Goal: Task Accomplishment & Management: Manage account settings

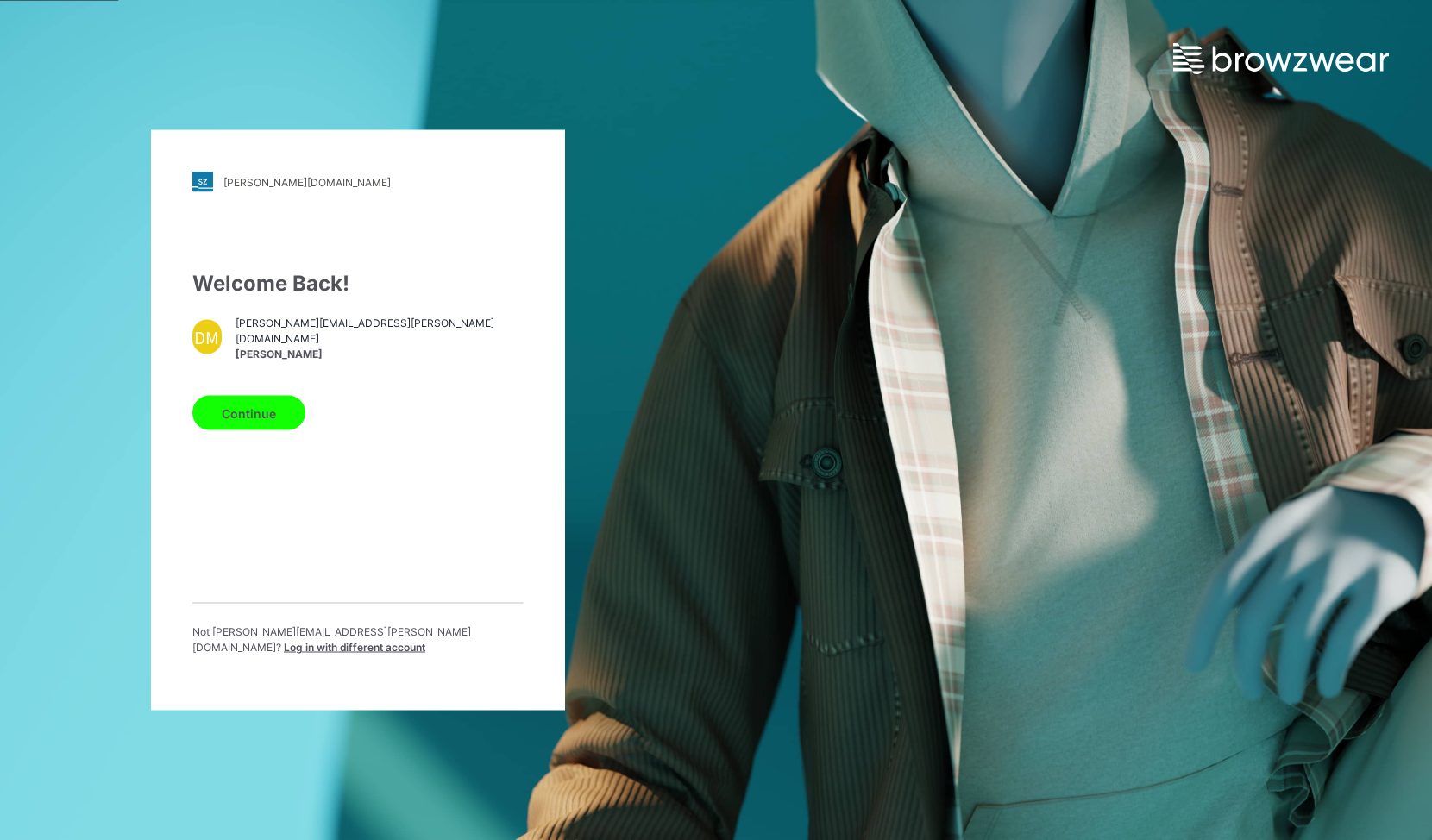
click at [257, 419] on button "Continue" at bounding box center [249, 413] width 113 height 34
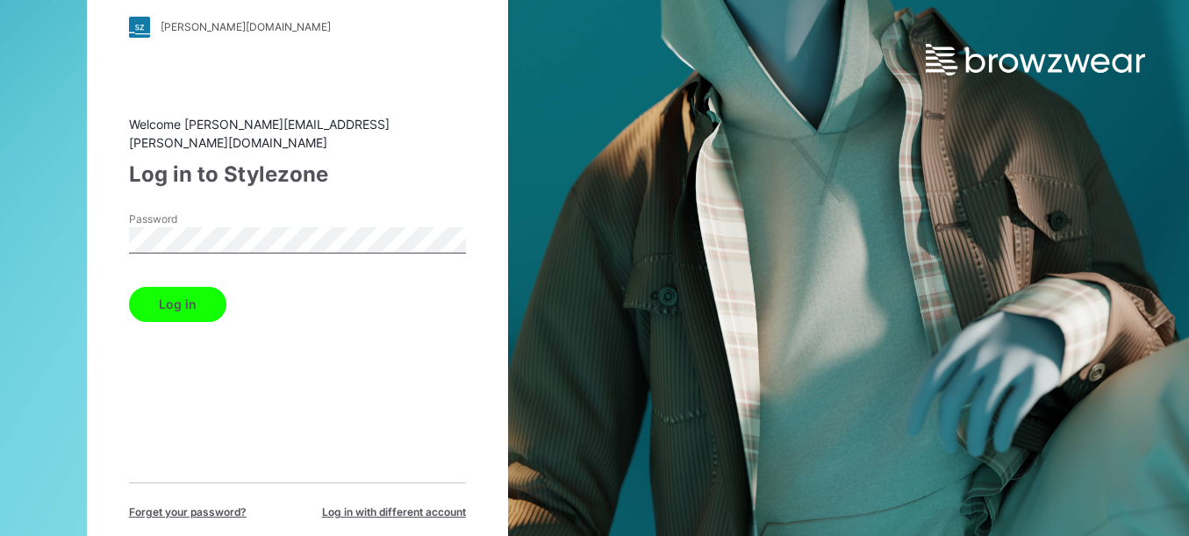
click at [189, 297] on button "Log in" at bounding box center [177, 304] width 97 height 35
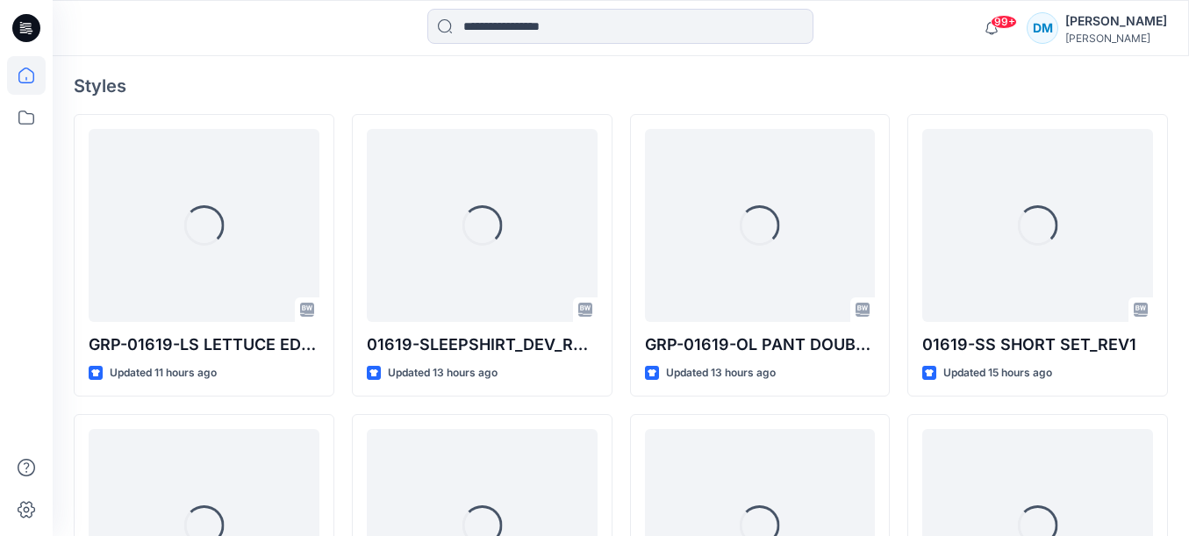
scroll to position [481, 0]
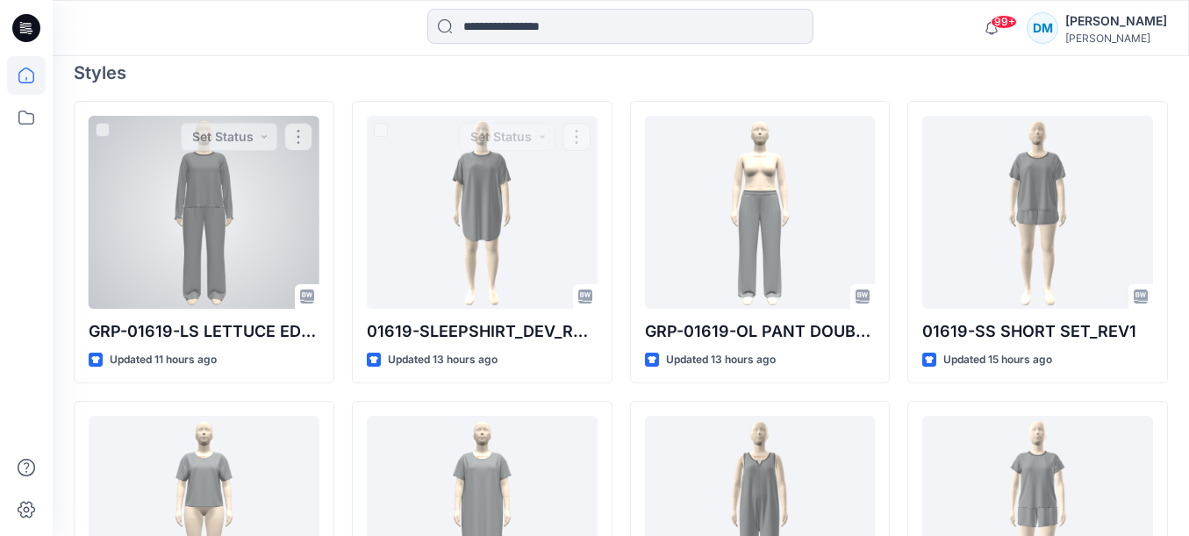
click at [209, 213] on div at bounding box center [204, 212] width 231 height 193
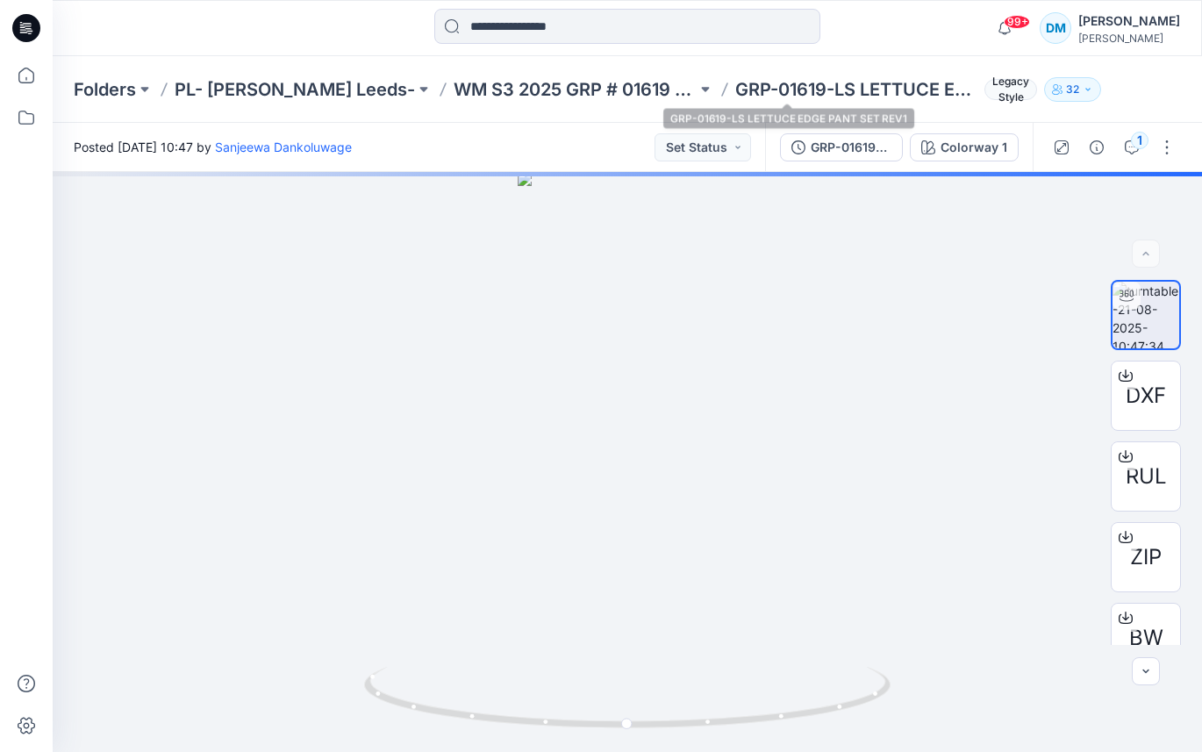
click at [740, 98] on p "GRP-01619-LS LETTUCE EDGE PANT SET REV1" at bounding box center [856, 89] width 243 height 25
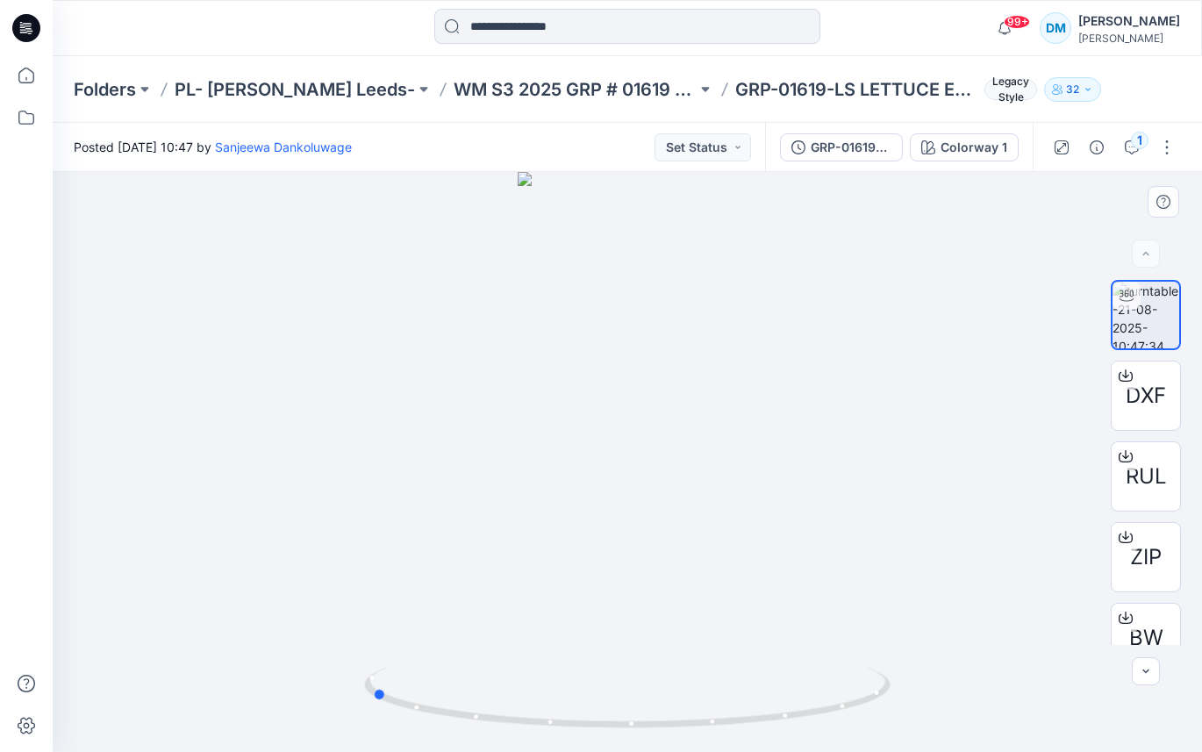
drag, startPoint x: 693, startPoint y: 640, endPoint x: 437, endPoint y: 625, distance: 256.7
click at [437, 625] on div at bounding box center [628, 462] width 1150 height 580
click at [714, 146] on button "Set Status" at bounding box center [703, 147] width 97 height 28
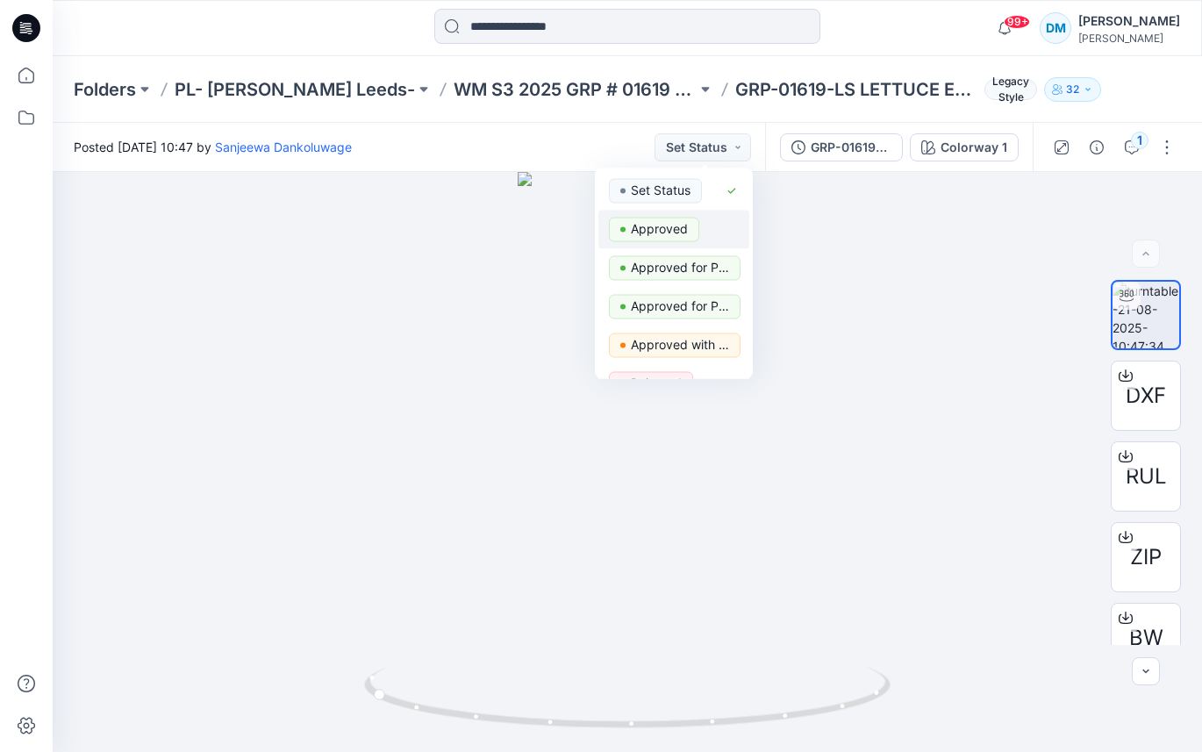
click at [678, 226] on p "Approved" at bounding box center [659, 229] width 57 height 23
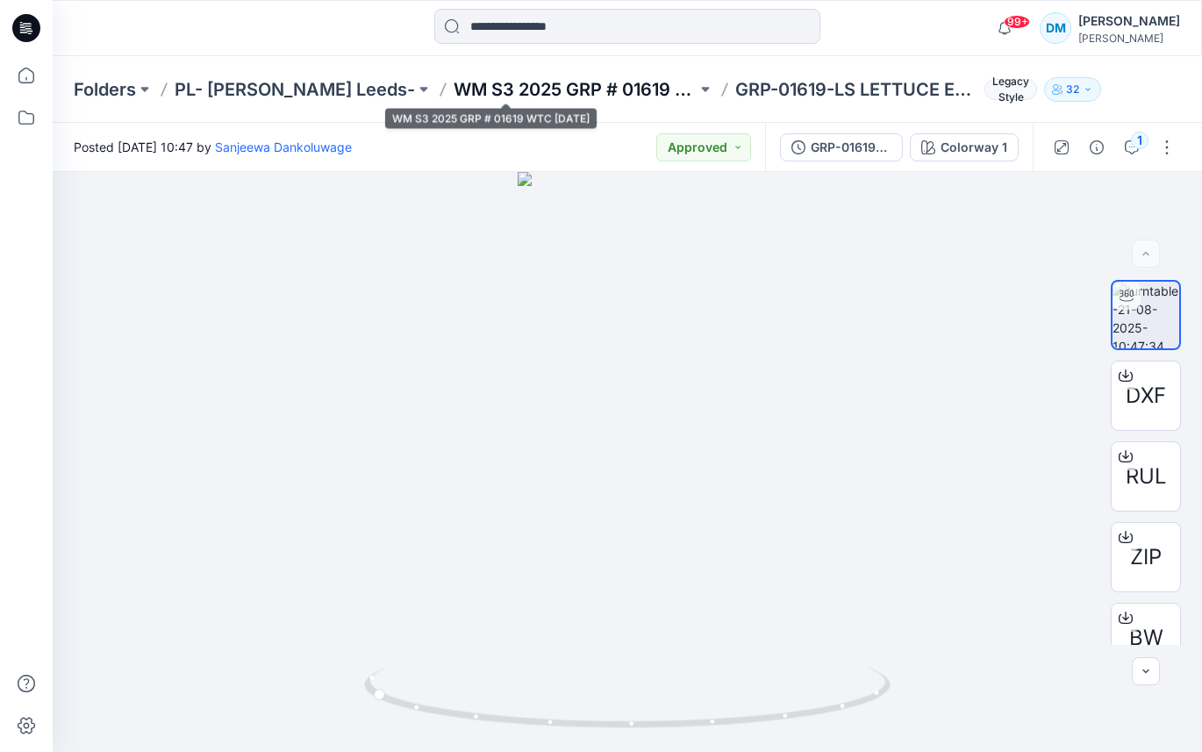
click at [591, 89] on p "WM S3 2025 GRP # 01619 WTC [DATE]" at bounding box center [575, 89] width 243 height 25
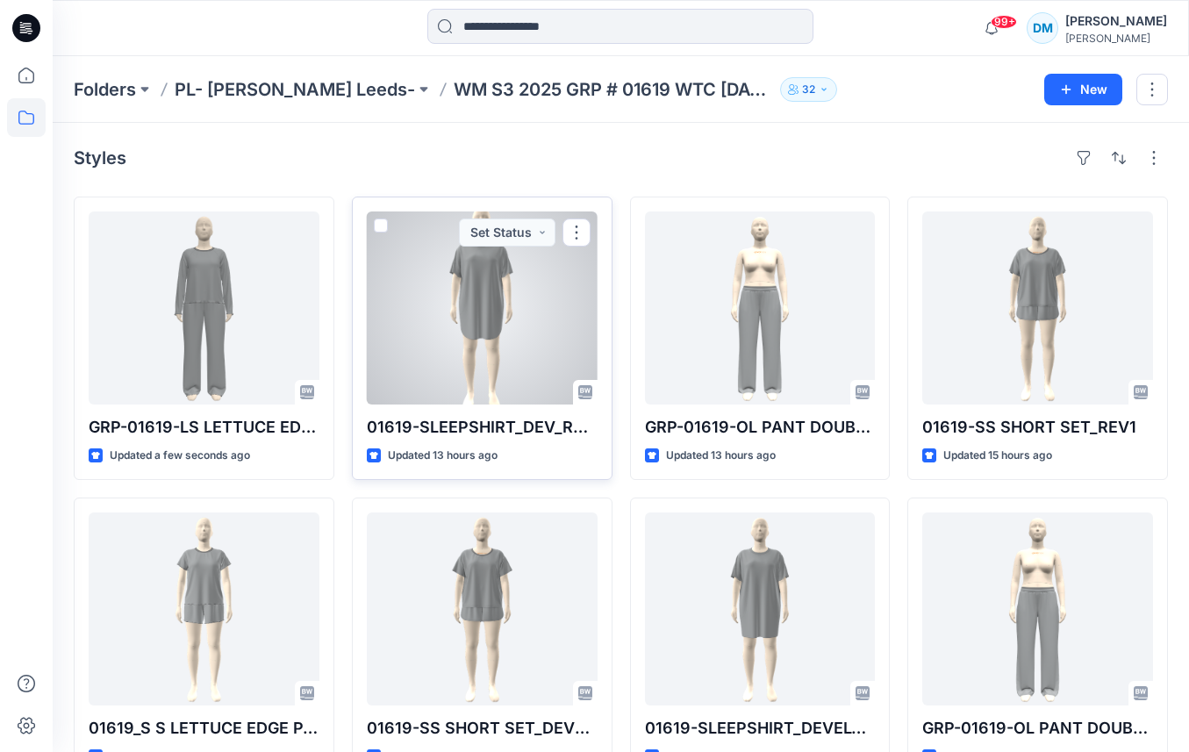
click at [479, 341] on div at bounding box center [482, 307] width 231 height 193
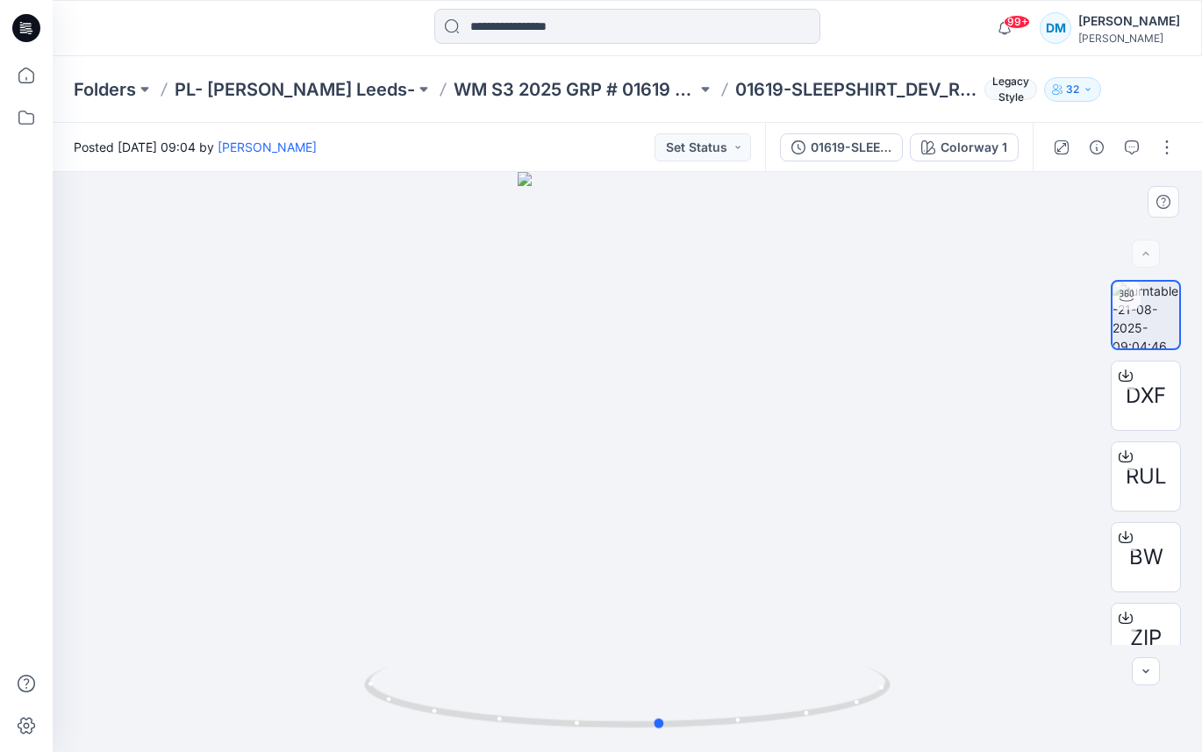
drag, startPoint x: 670, startPoint y: 360, endPoint x: 702, endPoint y: 386, distance: 41.1
click at [702, 386] on div at bounding box center [628, 462] width 1150 height 580
click at [710, 157] on button "Set Status" at bounding box center [703, 147] width 97 height 28
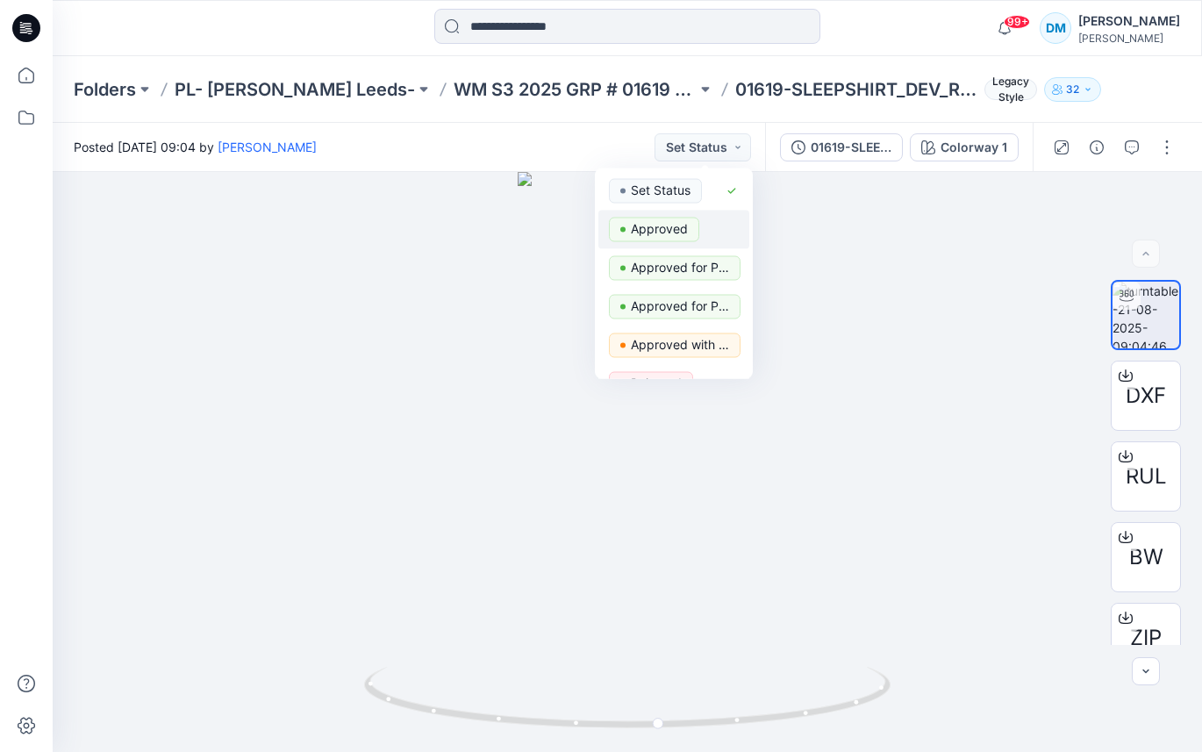
click at [677, 218] on p "Approved" at bounding box center [659, 229] width 57 height 23
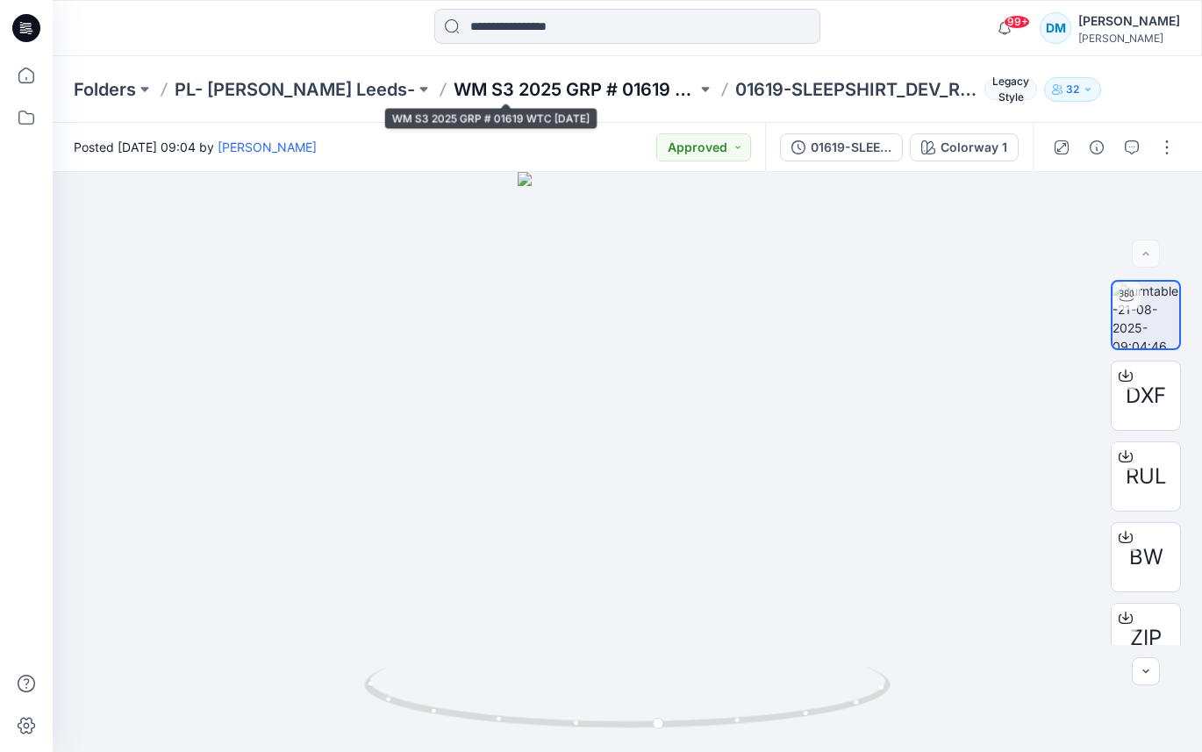
click at [562, 85] on p "WM S3 2025 GRP # 01619 WTC [DATE]" at bounding box center [575, 89] width 243 height 25
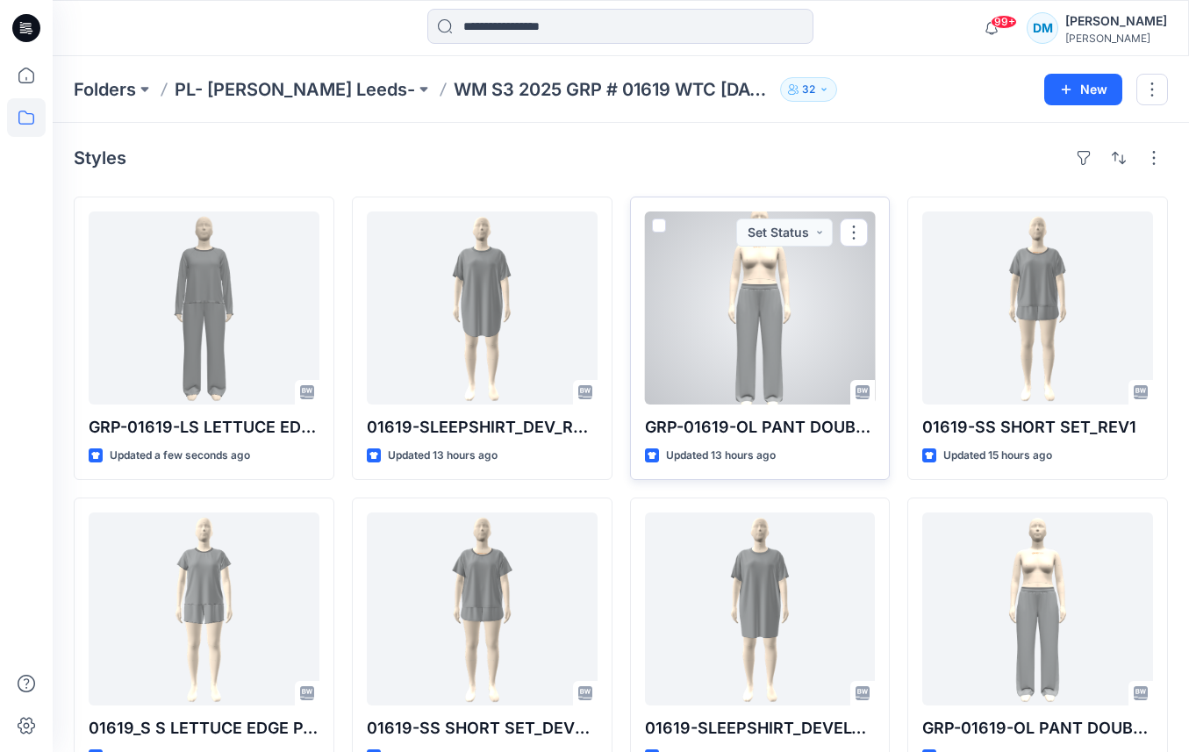
click at [759, 321] on div at bounding box center [760, 307] width 231 height 193
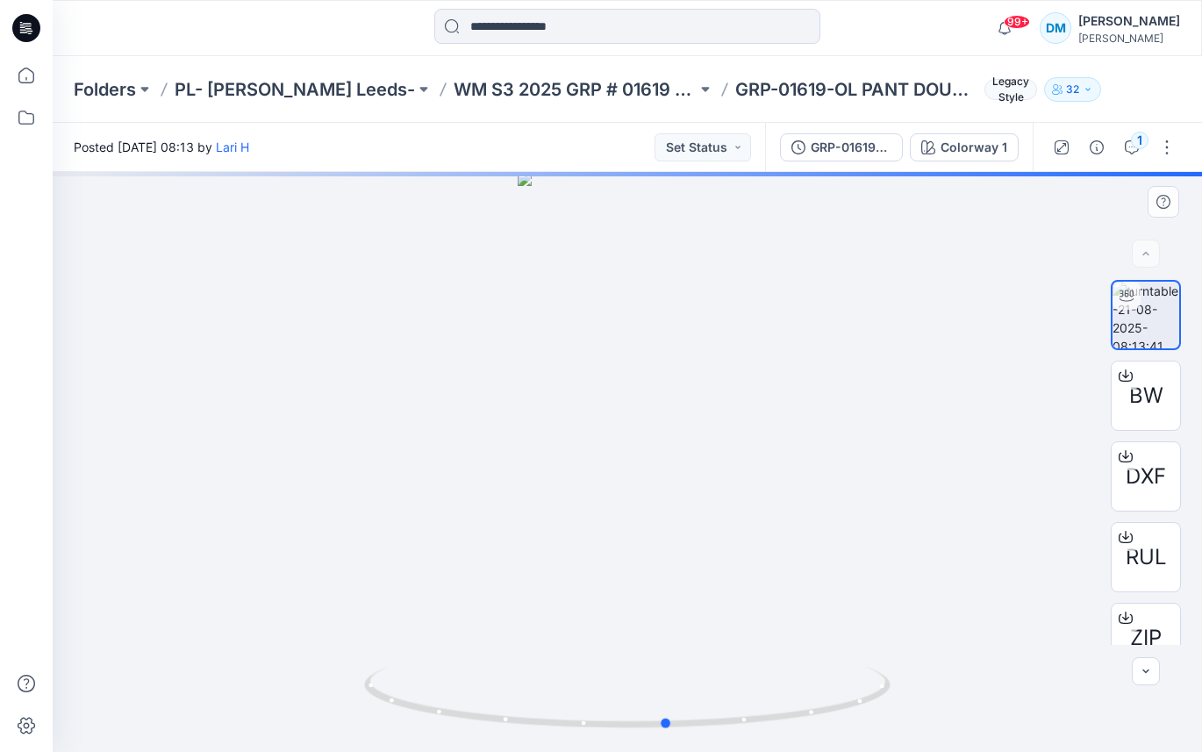
drag, startPoint x: 655, startPoint y: 436, endPoint x: 695, endPoint y: 430, distance: 40.8
click at [695, 430] on div at bounding box center [628, 462] width 1150 height 580
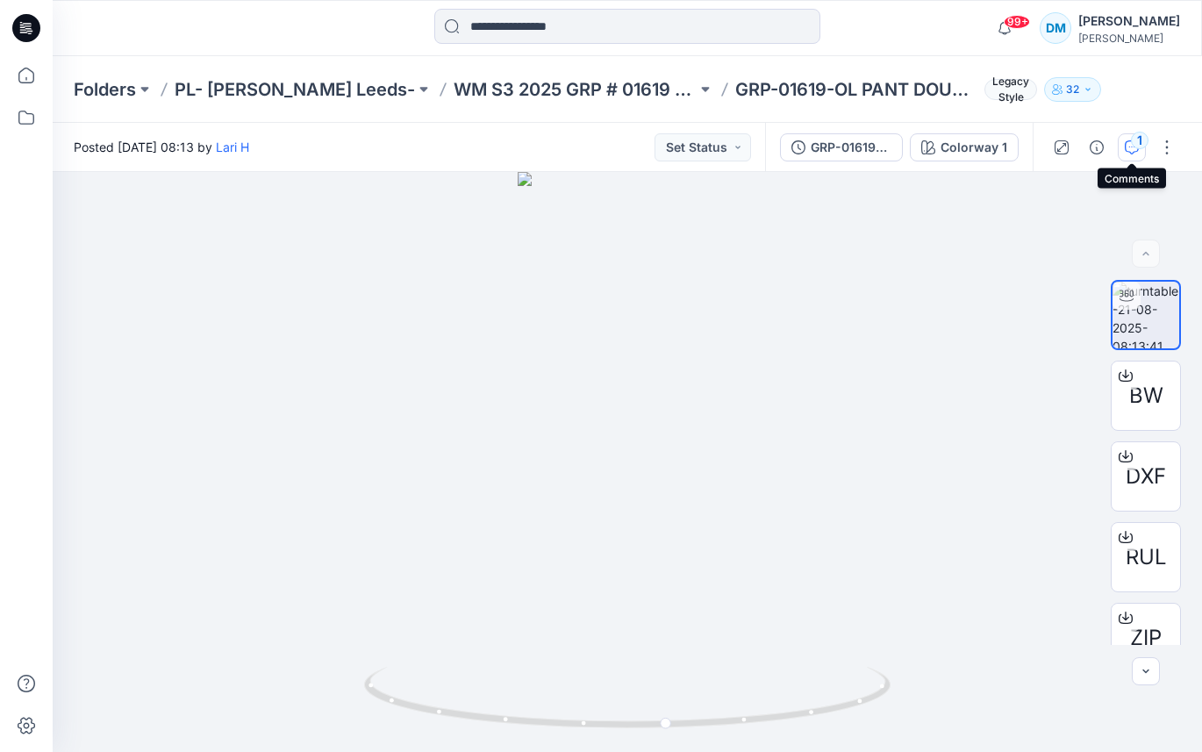
click at [1136, 145] on div "1" at bounding box center [1140, 141] width 18 height 18
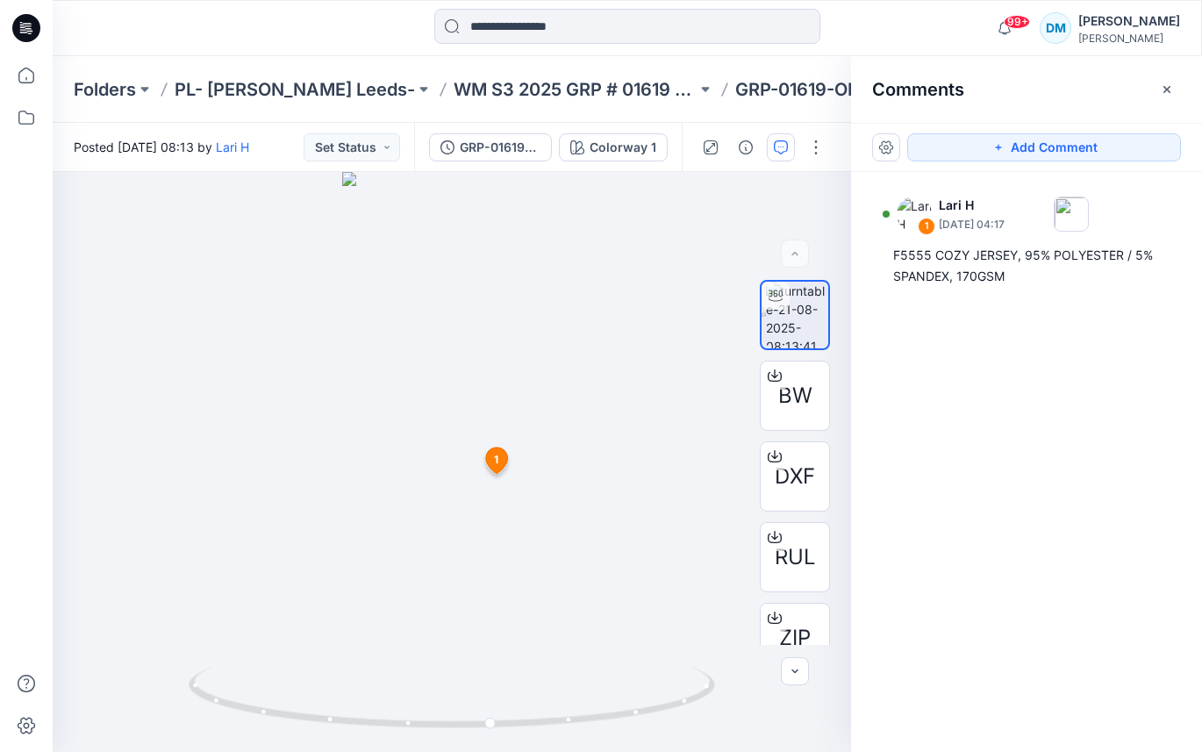
click at [1171, 97] on button "button" at bounding box center [1167, 89] width 28 height 28
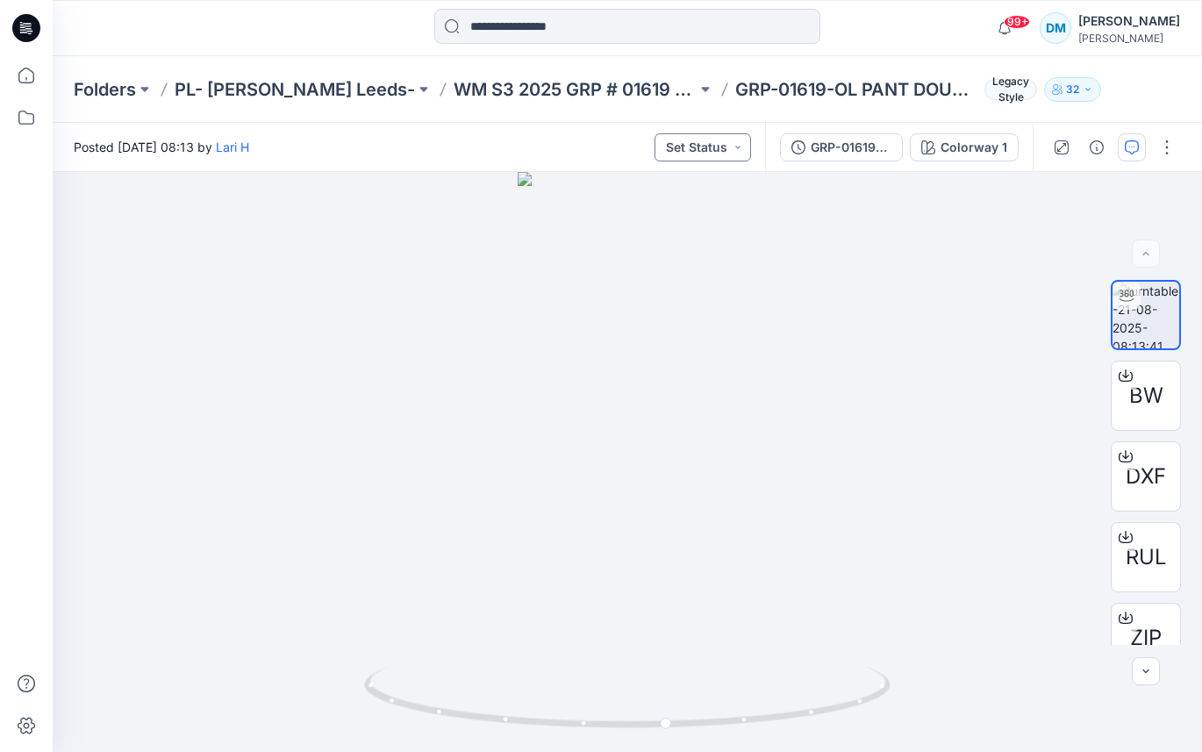
click at [720, 143] on button "Set Status" at bounding box center [703, 147] width 97 height 28
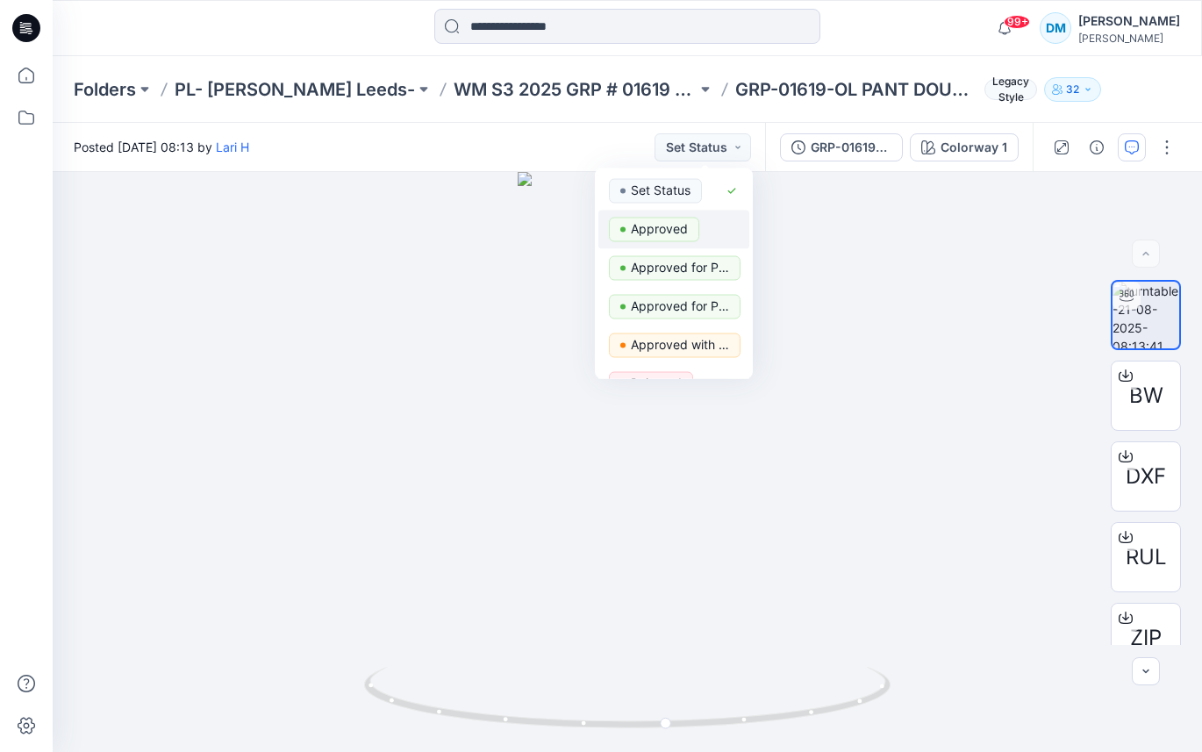
click at [684, 225] on p "Approved" at bounding box center [659, 229] width 57 height 23
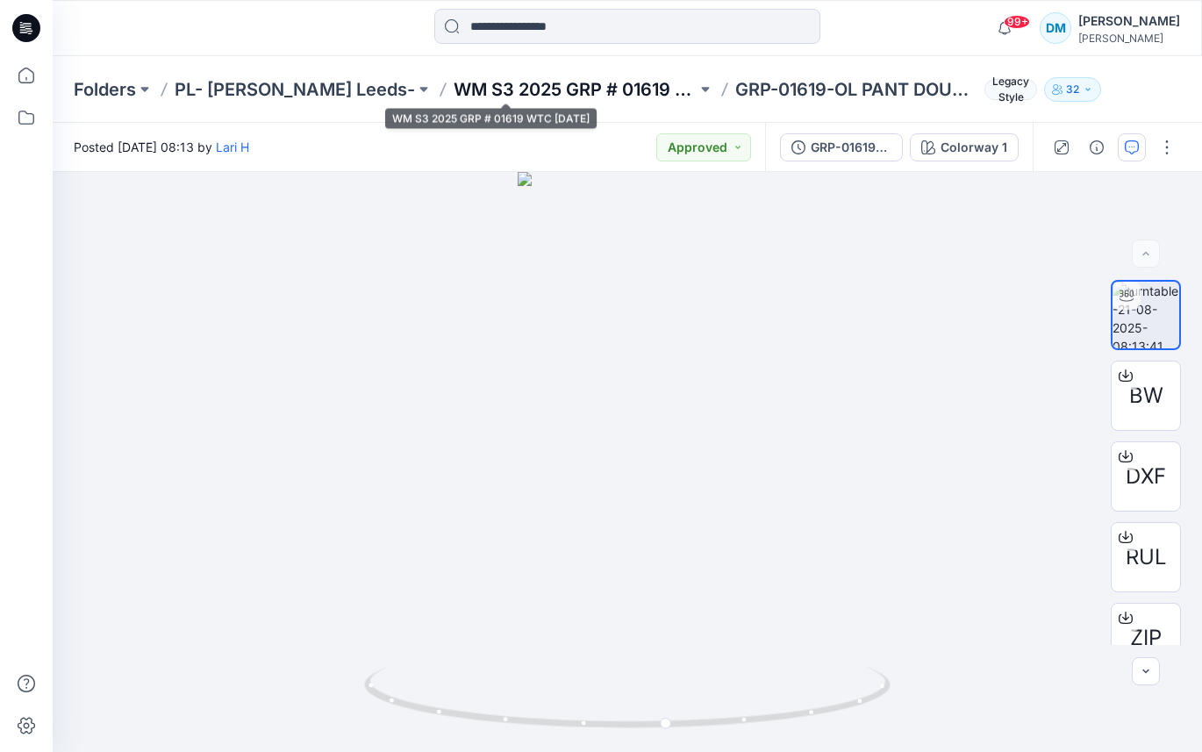
click at [580, 96] on p "WM S3 2025 GRP # 01619 WTC [DATE]" at bounding box center [575, 89] width 243 height 25
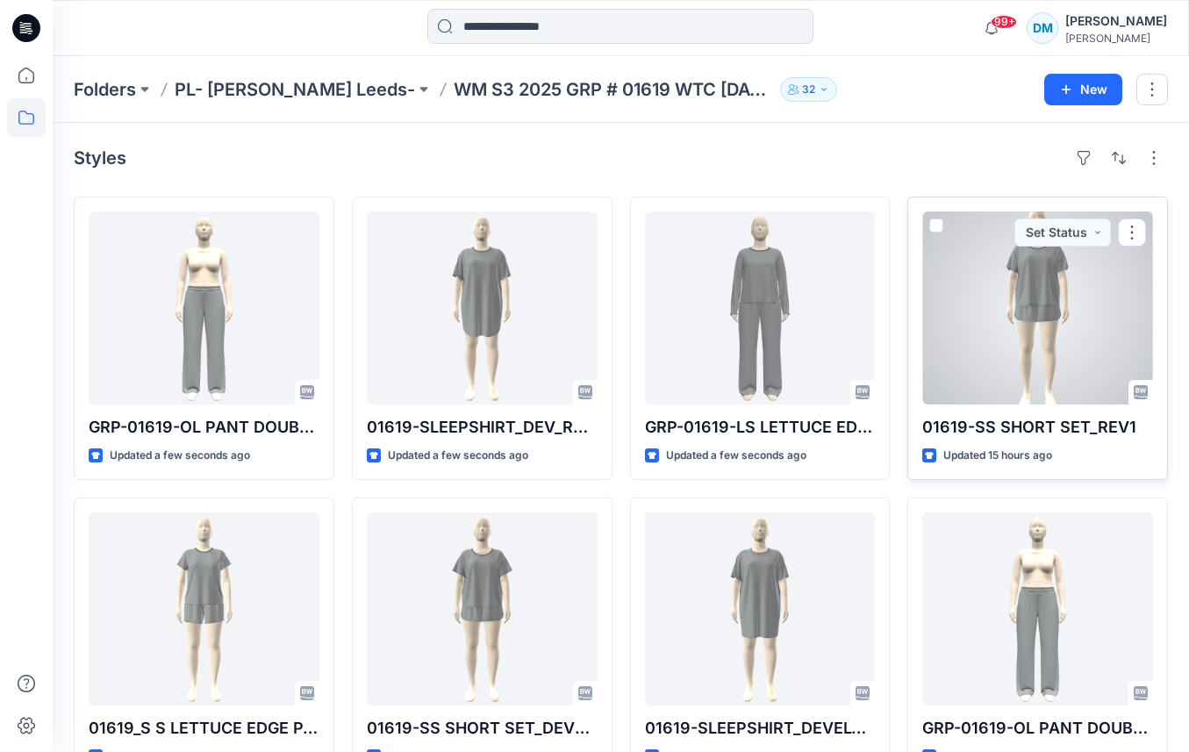
click at [1000, 321] on div at bounding box center [1037, 307] width 231 height 193
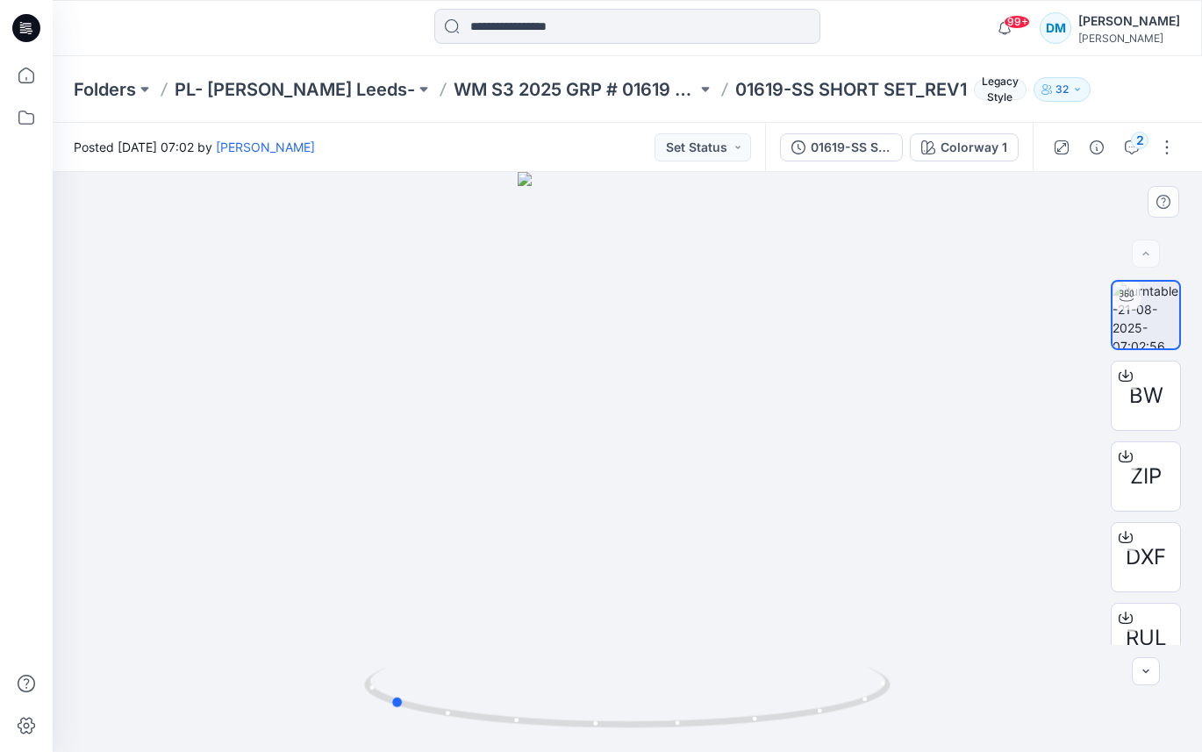
drag, startPoint x: 644, startPoint y: 397, endPoint x: 406, endPoint y: 416, distance: 238.6
click at [406, 416] on div at bounding box center [628, 462] width 1150 height 580
click at [751, 148] on button "Set Status" at bounding box center [703, 147] width 97 height 28
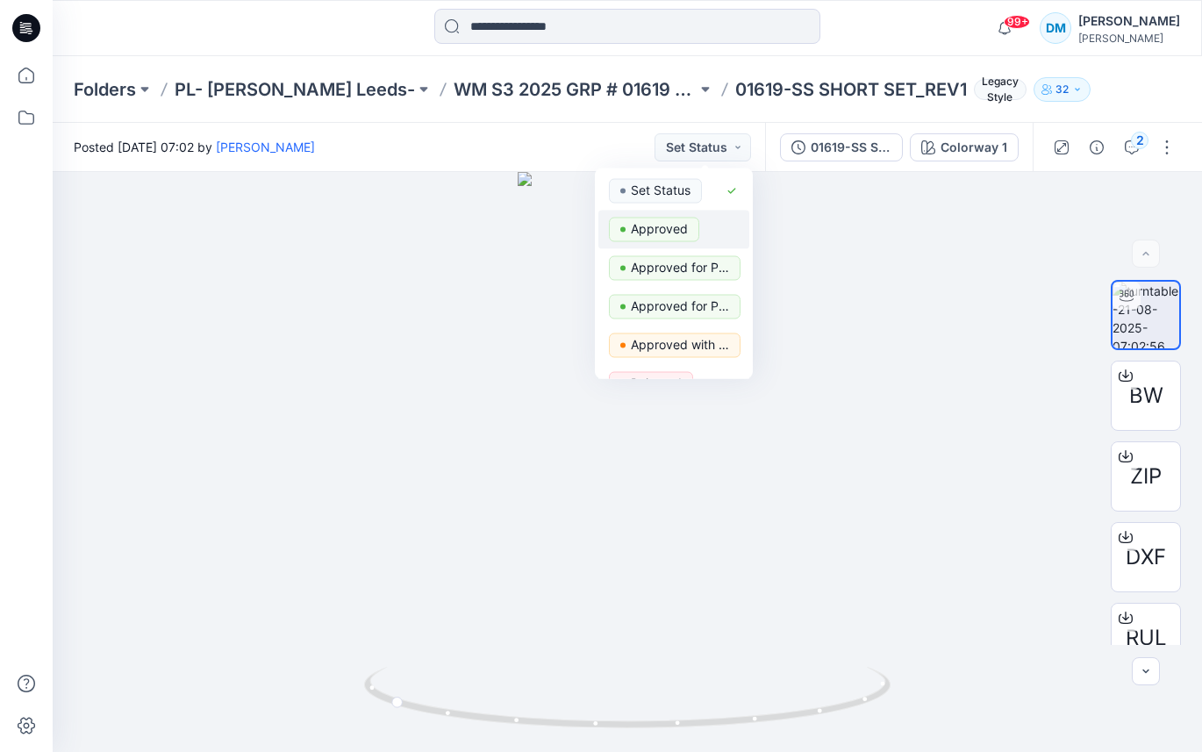
click at [690, 231] on span "Approved" at bounding box center [654, 230] width 90 height 25
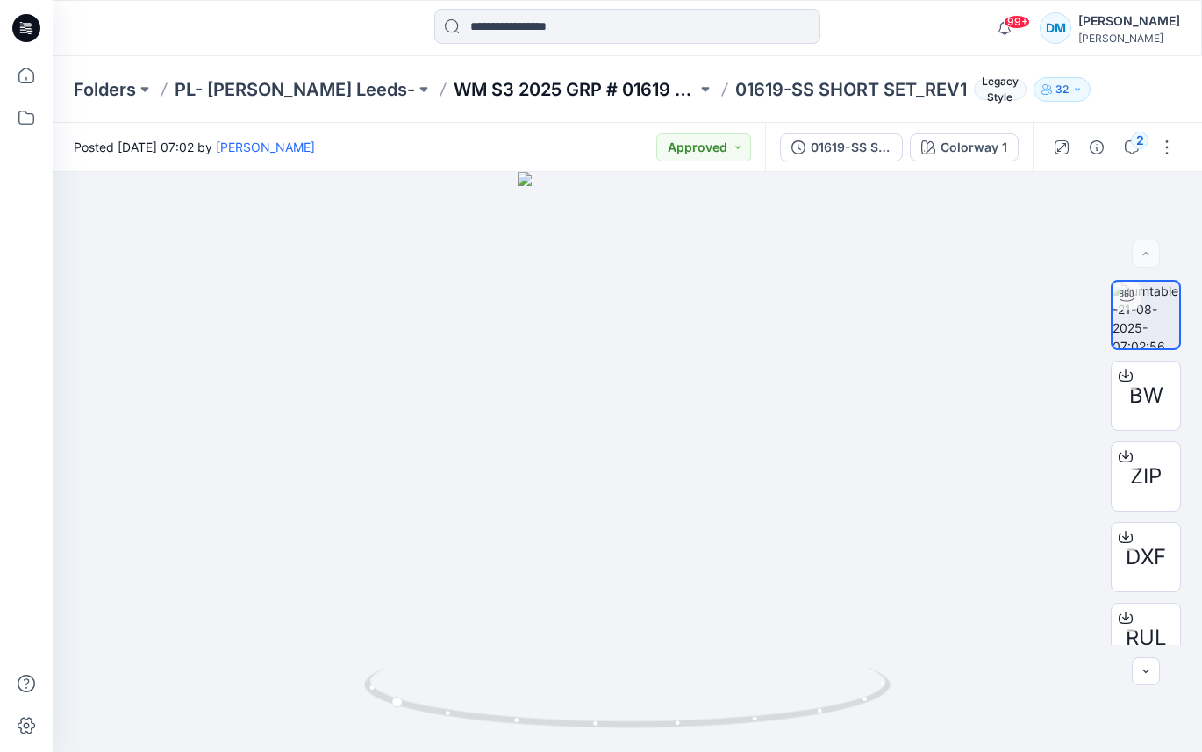
click at [557, 93] on p "WM S3 2025 GRP # 01619 WTC [DATE]" at bounding box center [575, 89] width 243 height 25
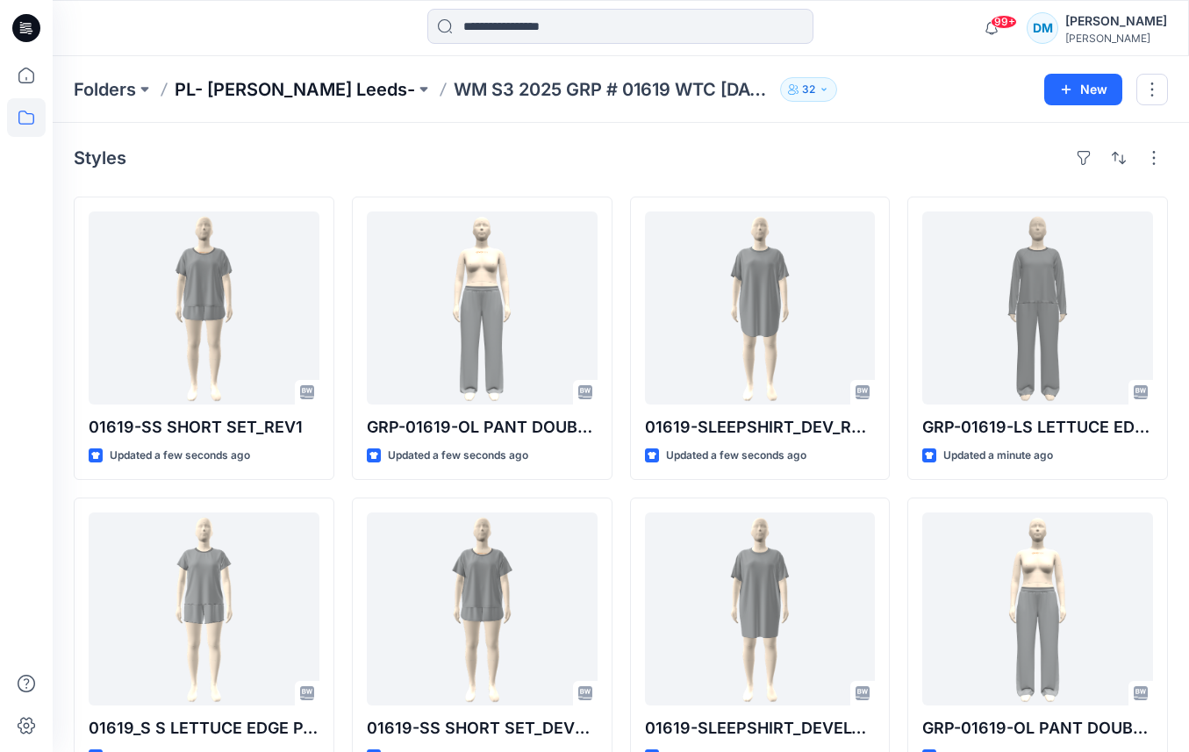
click at [290, 85] on p "PL- [PERSON_NAME] Leeds-" at bounding box center [295, 89] width 240 height 25
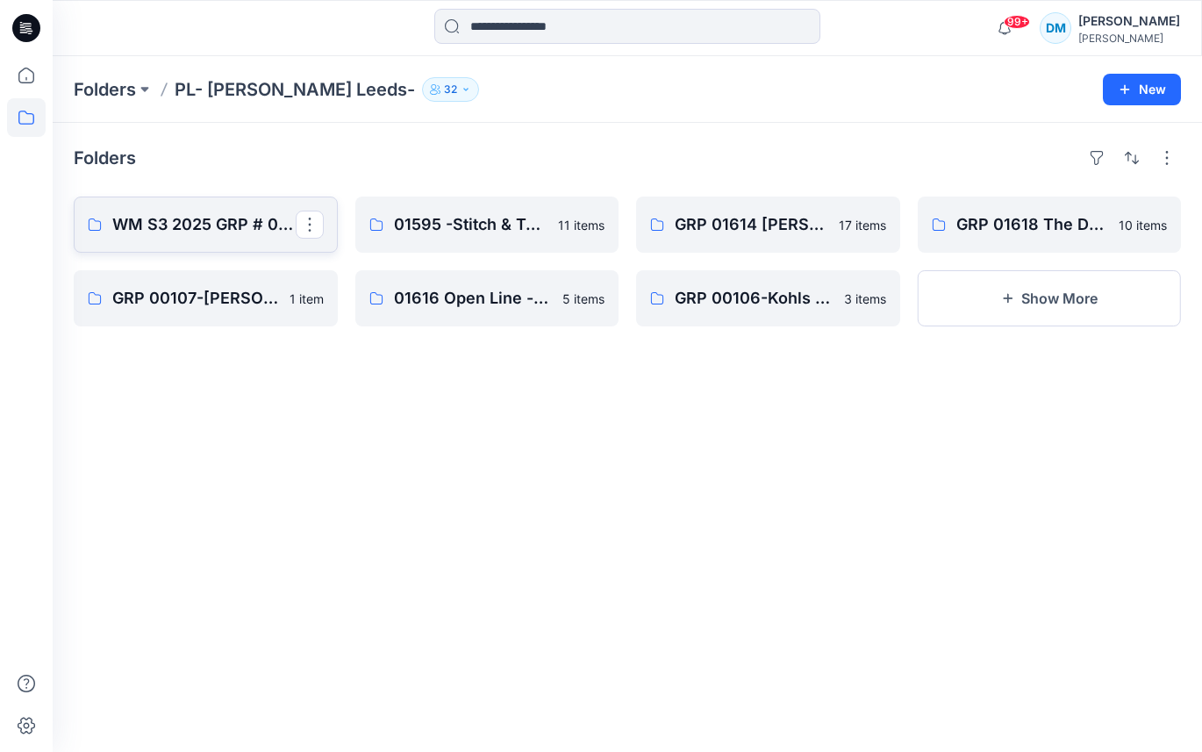
click at [233, 233] on p "WM S3 2025 GRP # 01619 WTC [DATE]" at bounding box center [203, 224] width 183 height 25
